Goal: Task Accomplishment & Management: Manage account settings

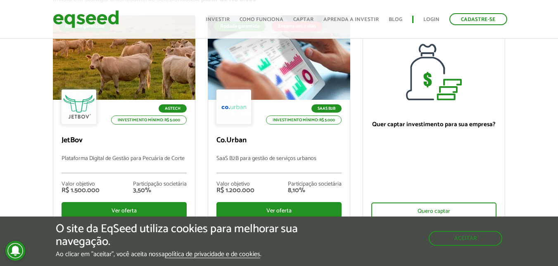
scroll to position [80, 0]
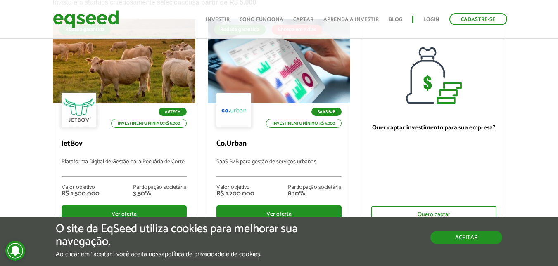
click at [477, 235] on button "Aceitar" at bounding box center [466, 237] width 72 height 13
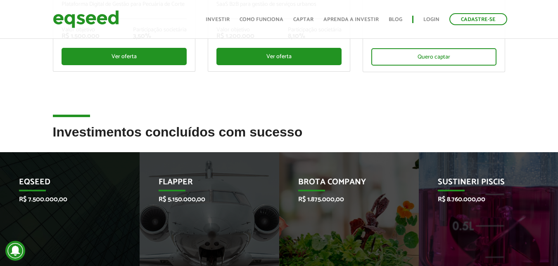
scroll to position [239, 0]
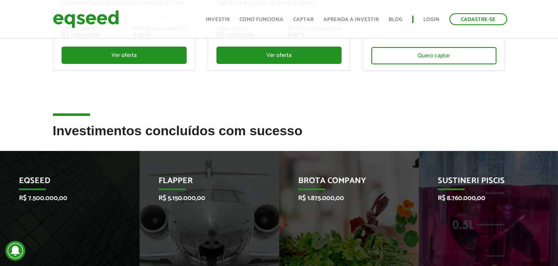
drag, startPoint x: 561, startPoint y: 88, endPoint x: 560, endPoint y: 130, distance: 41.7
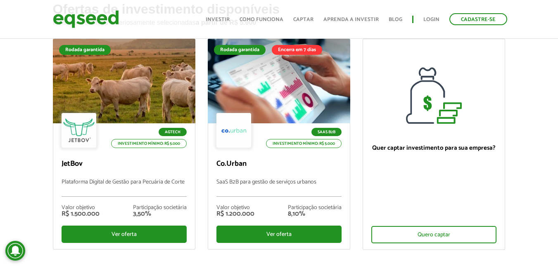
scroll to position [0, 0]
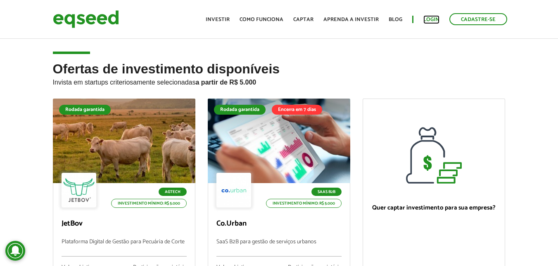
click at [428, 18] on link "Login" at bounding box center [431, 19] width 16 height 5
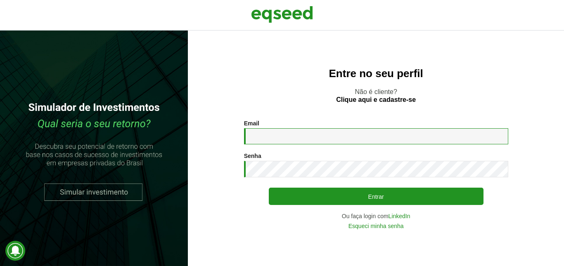
click at [343, 135] on input "Email *" at bounding box center [376, 136] width 264 height 16
type input "*"
type input "**********"
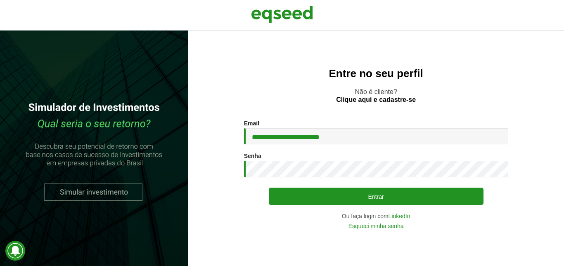
click at [0, 266] on ose-notification at bounding box center [0, 266] width 0 height 0
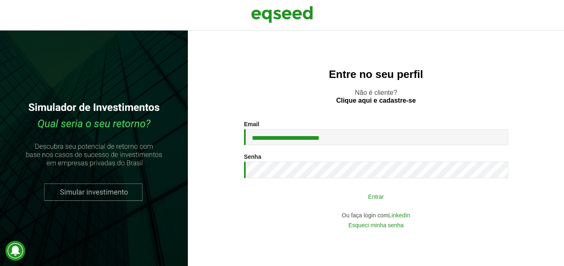
click at [385, 195] on button "Entrar" at bounding box center [376, 197] width 215 height 16
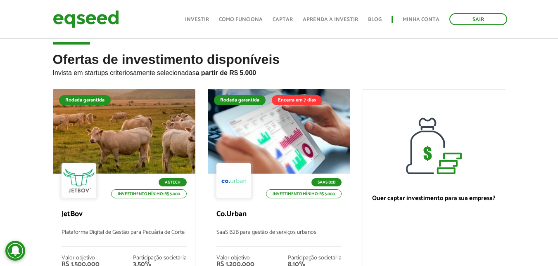
scroll to position [8, 0]
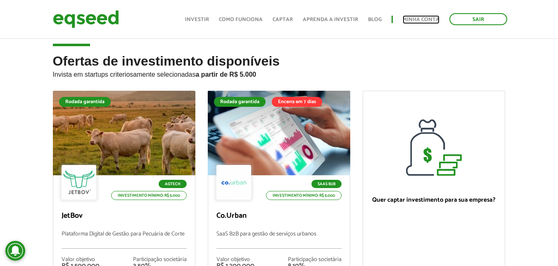
click at [422, 19] on link "Minha conta" at bounding box center [421, 19] width 37 height 5
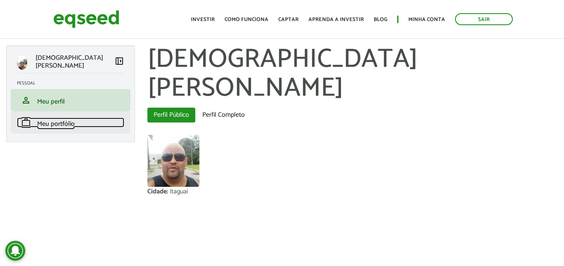
click at [52, 122] on span "Meu portfólio" at bounding box center [56, 124] width 38 height 11
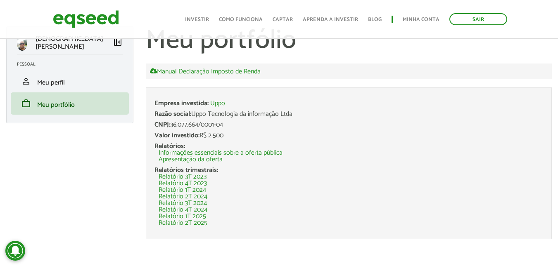
scroll to position [21, 0]
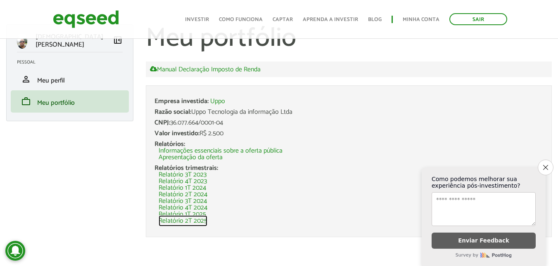
click at [176, 222] on link "Relatório 2T 2025" at bounding box center [183, 221] width 49 height 7
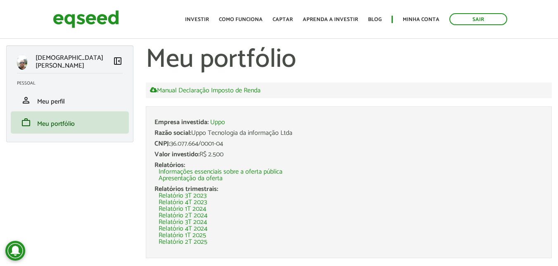
scroll to position [21, 0]
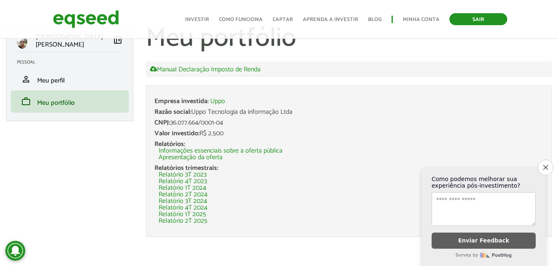
click at [464, 19] on link "Sair" at bounding box center [478, 19] width 58 height 12
